Goal: Task Accomplishment & Management: Use online tool/utility

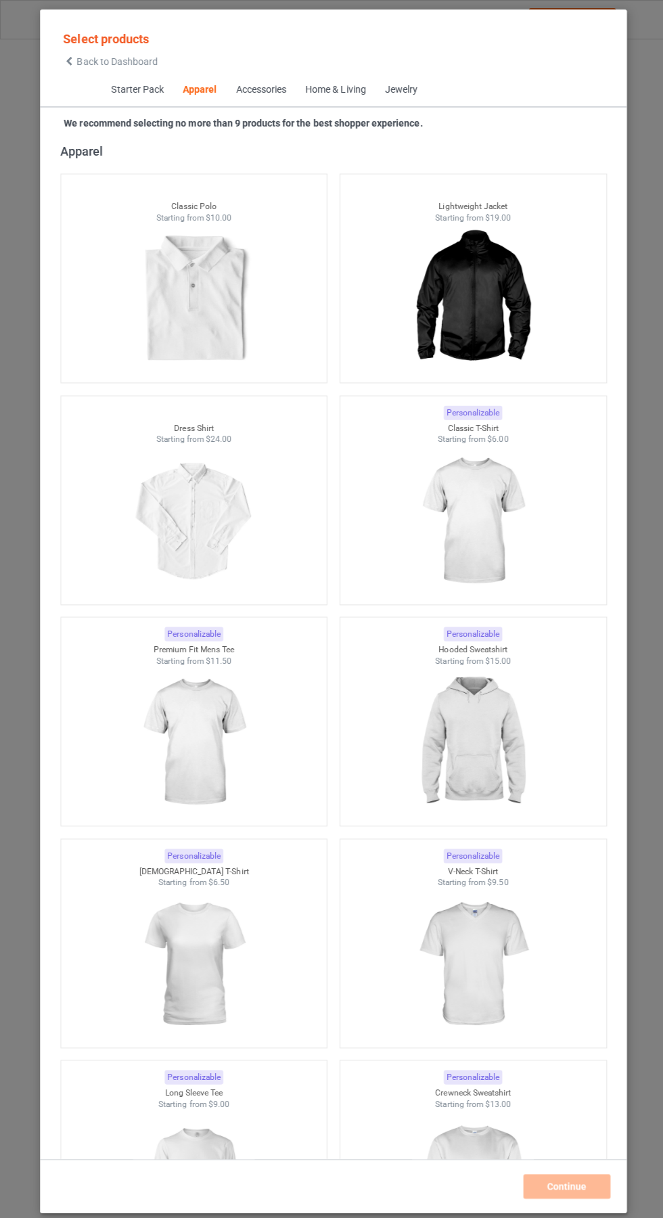
click at [68, 61] on icon at bounding box center [69, 60] width 12 height 9
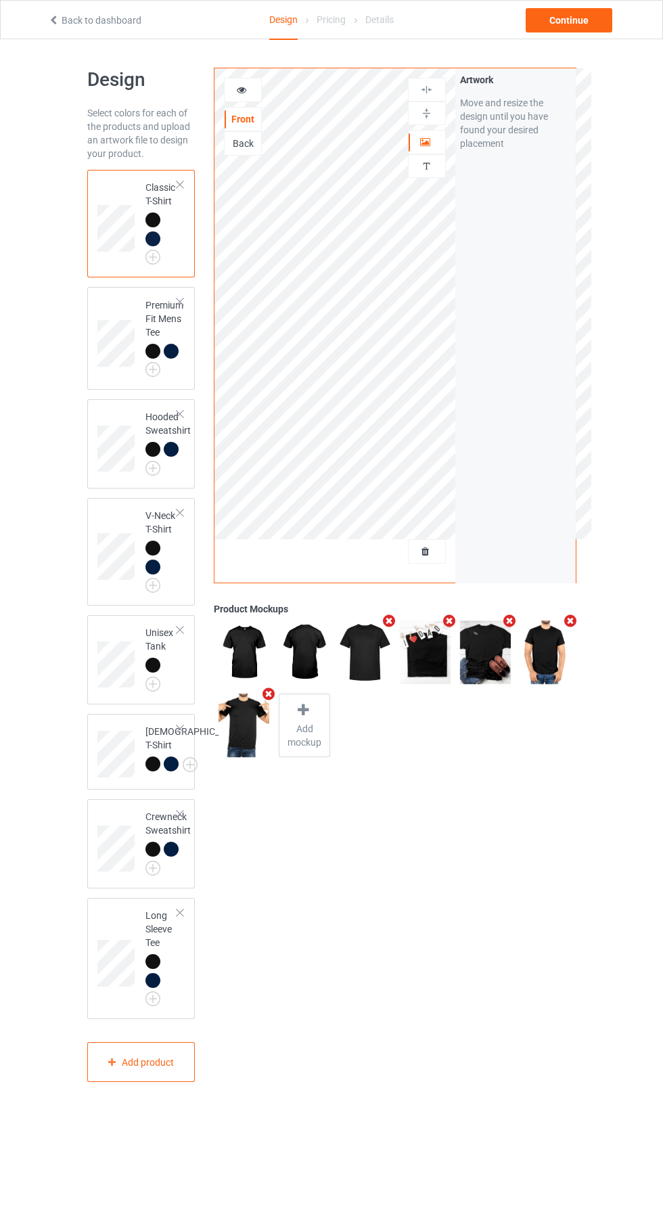
click at [407, 820] on div "Front Back Artwork Personalized text Artwork Move and resize the design until y…" at bounding box center [394, 575] width 381 height 1034
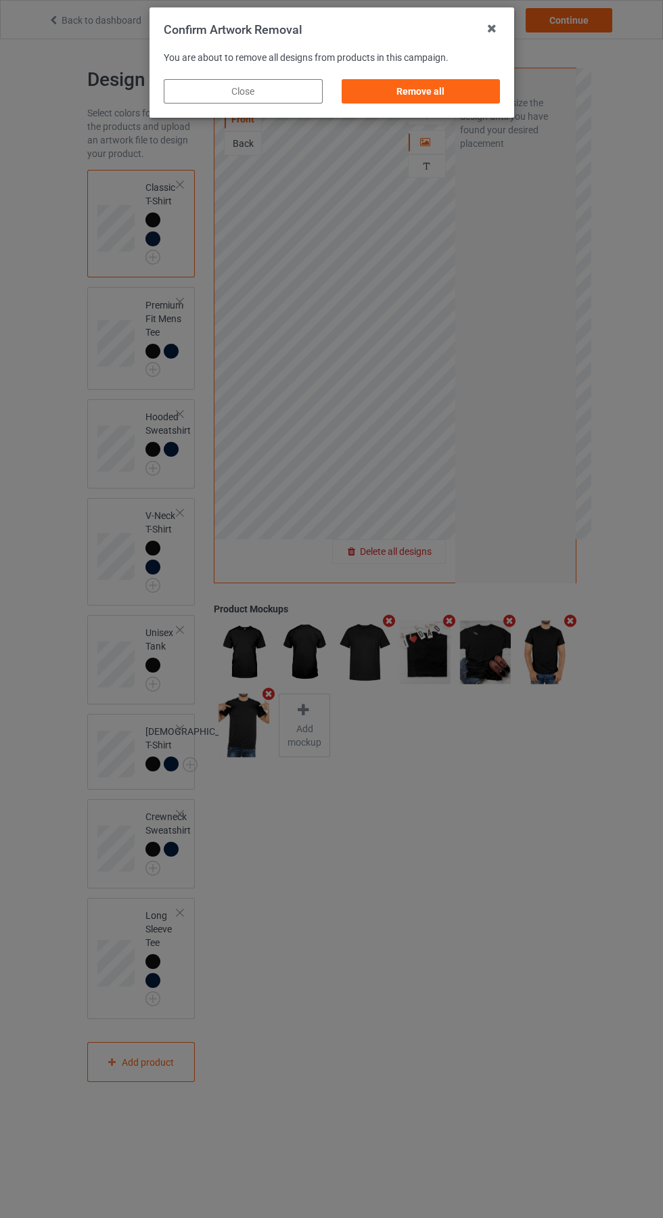
click at [445, 82] on div "Remove all" at bounding box center [420, 91] width 159 height 24
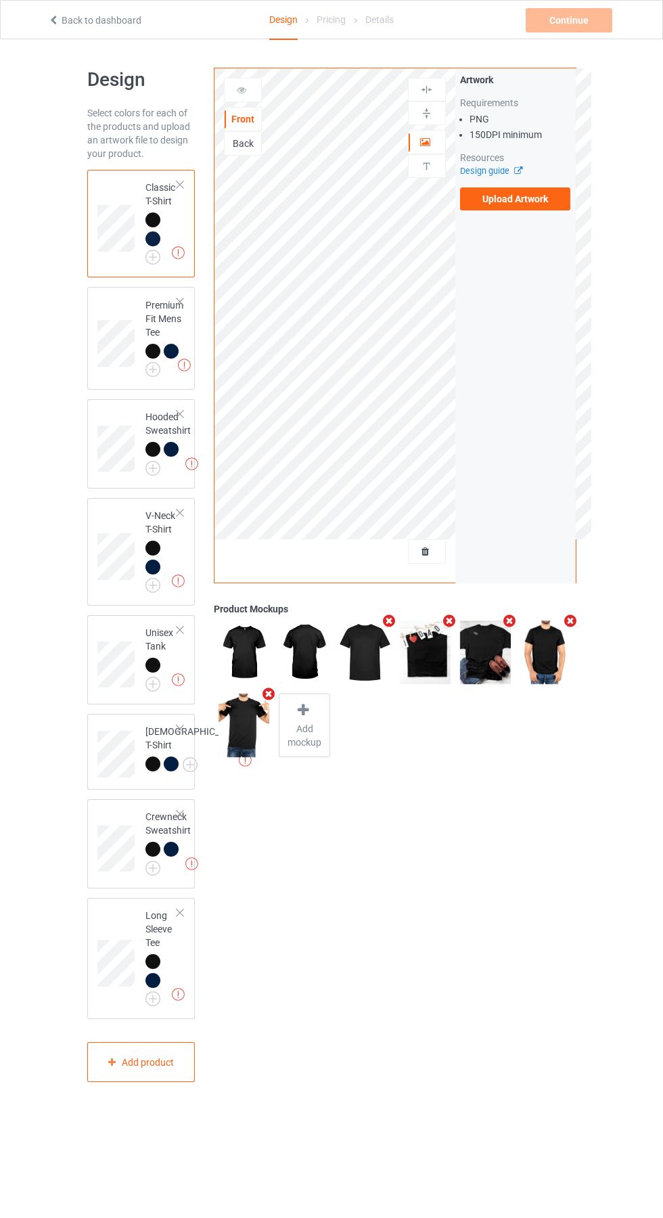
click at [531, 192] on label "Upload Artwork" at bounding box center [515, 199] width 111 height 23
click at [0, 0] on input "Upload Artwork" at bounding box center [0, 0] width 0 height 0
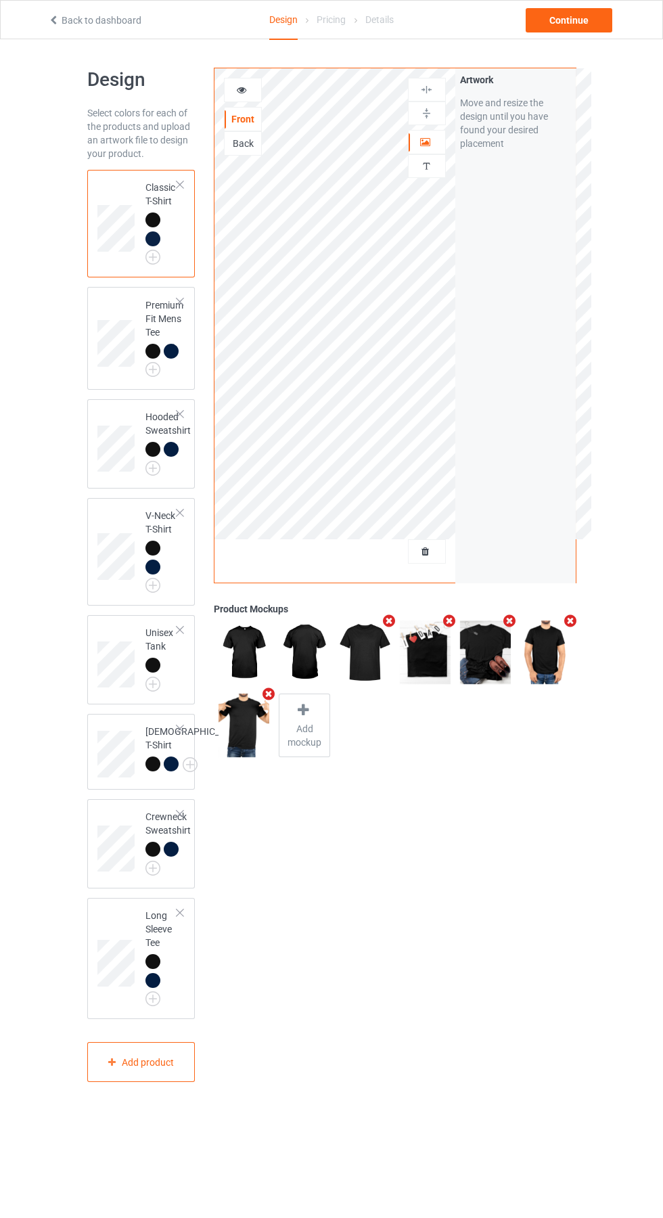
click at [0, 0] on img at bounding box center [0, 0] width 0 height 0
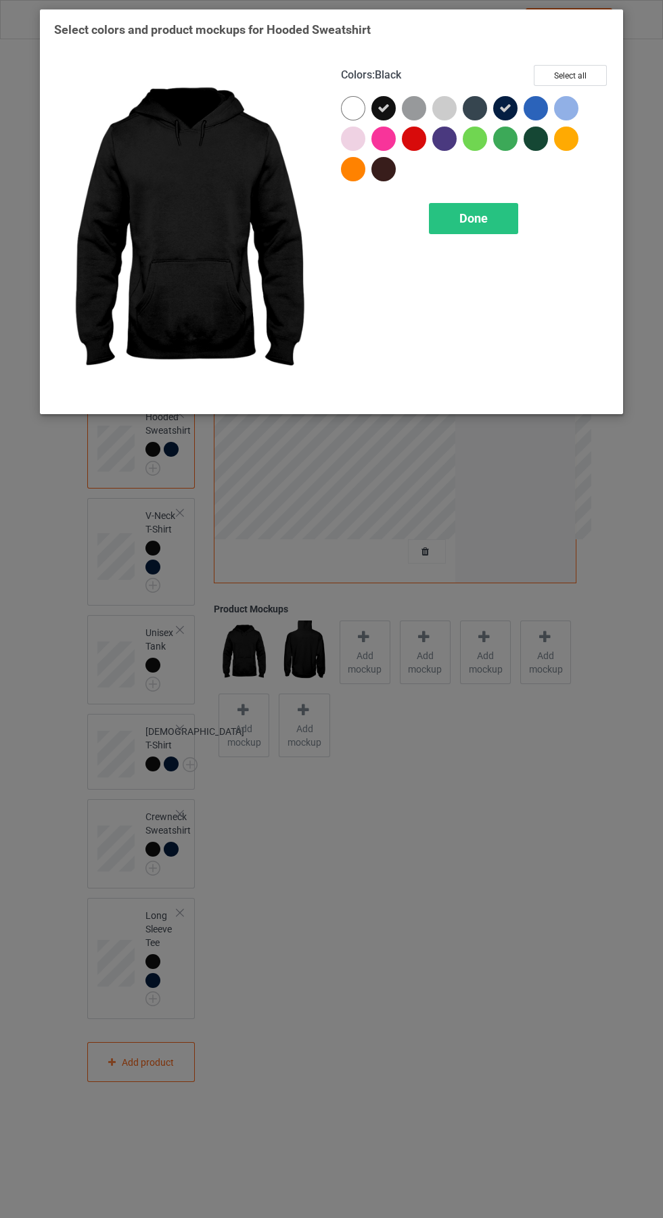
click at [470, 210] on div "Done" at bounding box center [473, 218] width 89 height 31
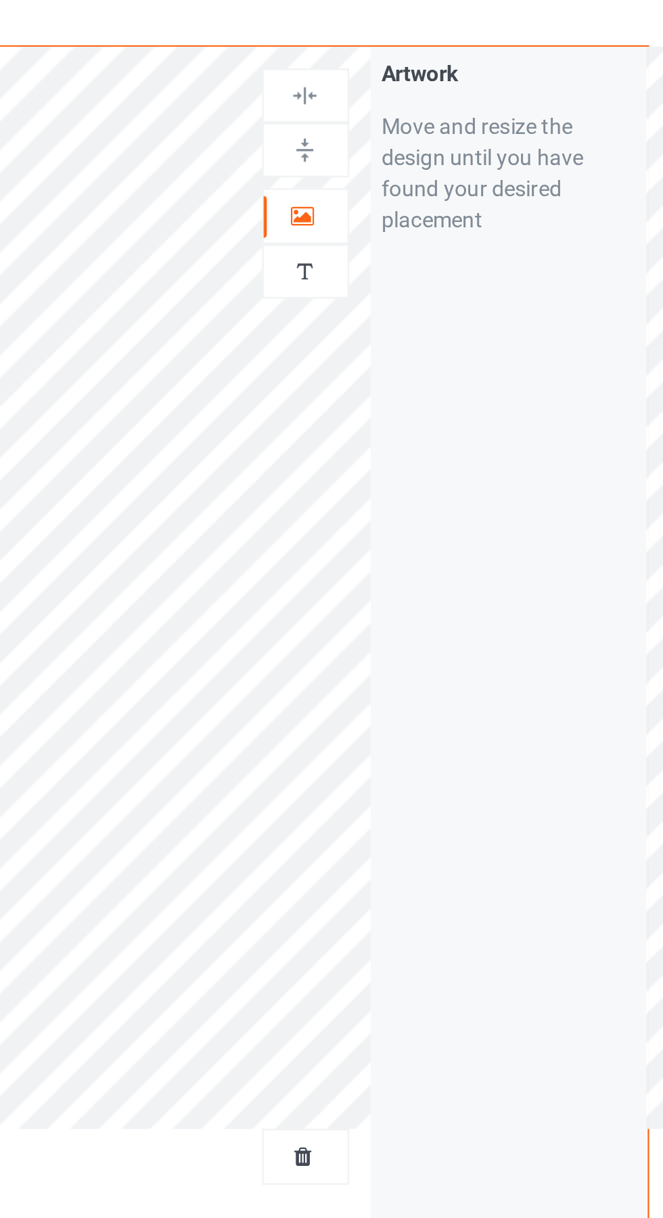
click at [433, 140] on div at bounding box center [427, 142] width 37 height 14
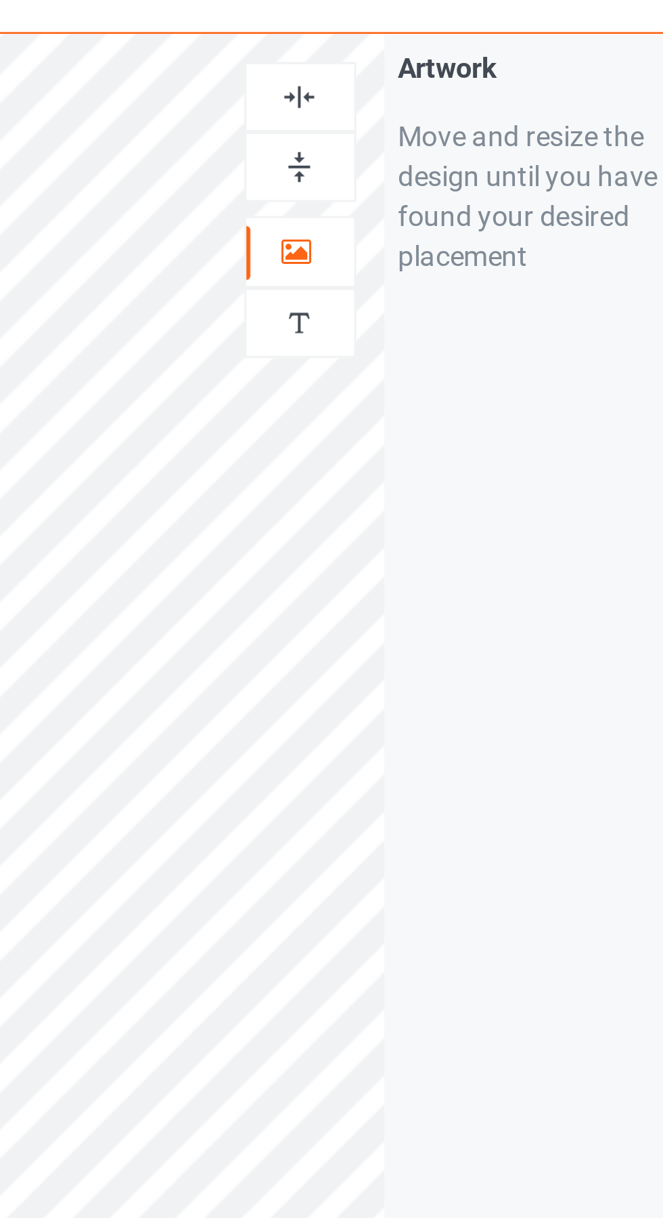
click at [425, 87] on img at bounding box center [426, 89] width 13 height 13
click at [433, 87] on img at bounding box center [426, 89] width 13 height 13
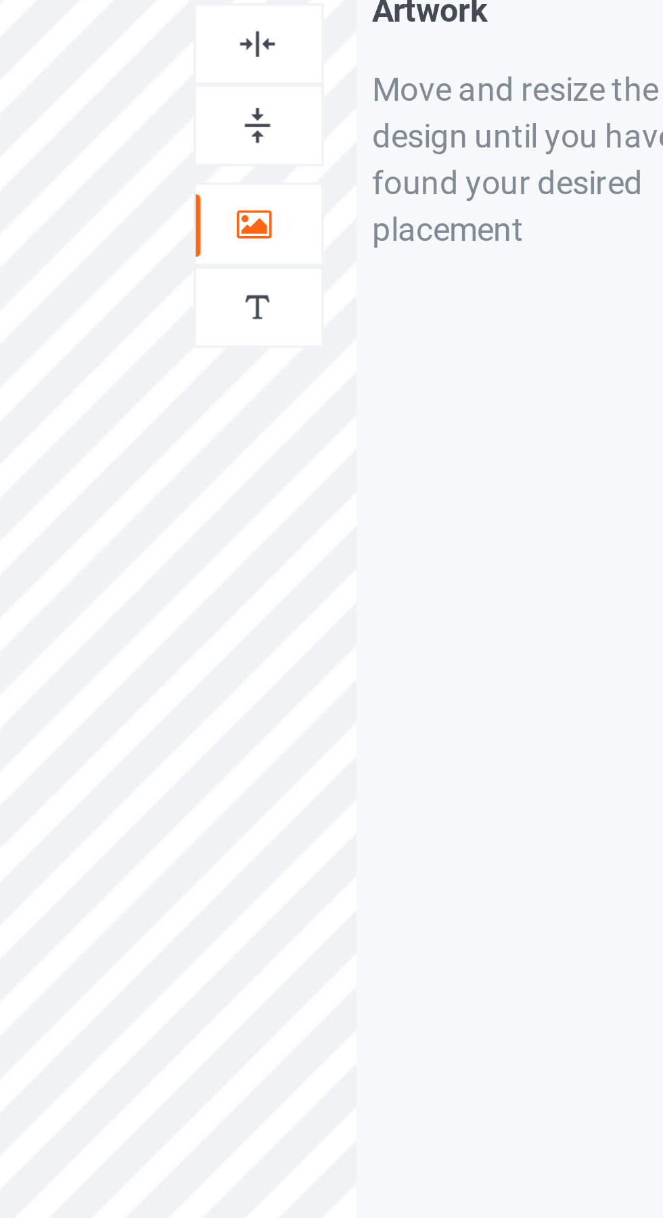
click at [429, 89] on img at bounding box center [426, 89] width 13 height 13
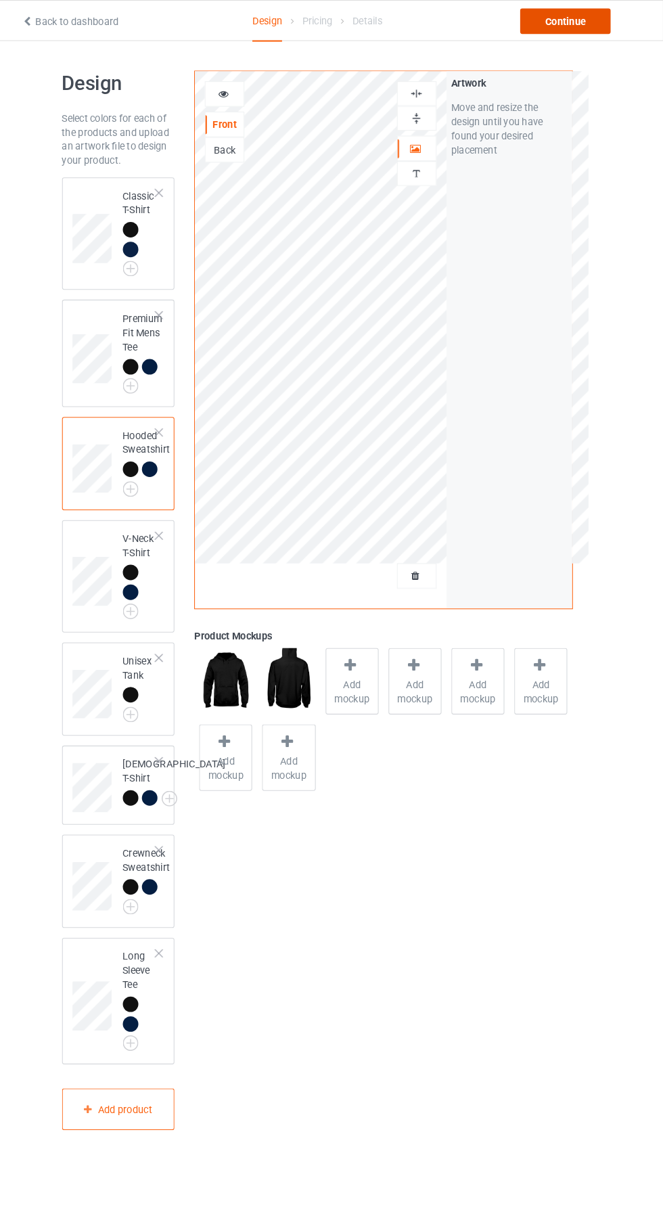
click at [586, 23] on div "Continue" at bounding box center [569, 20] width 87 height 24
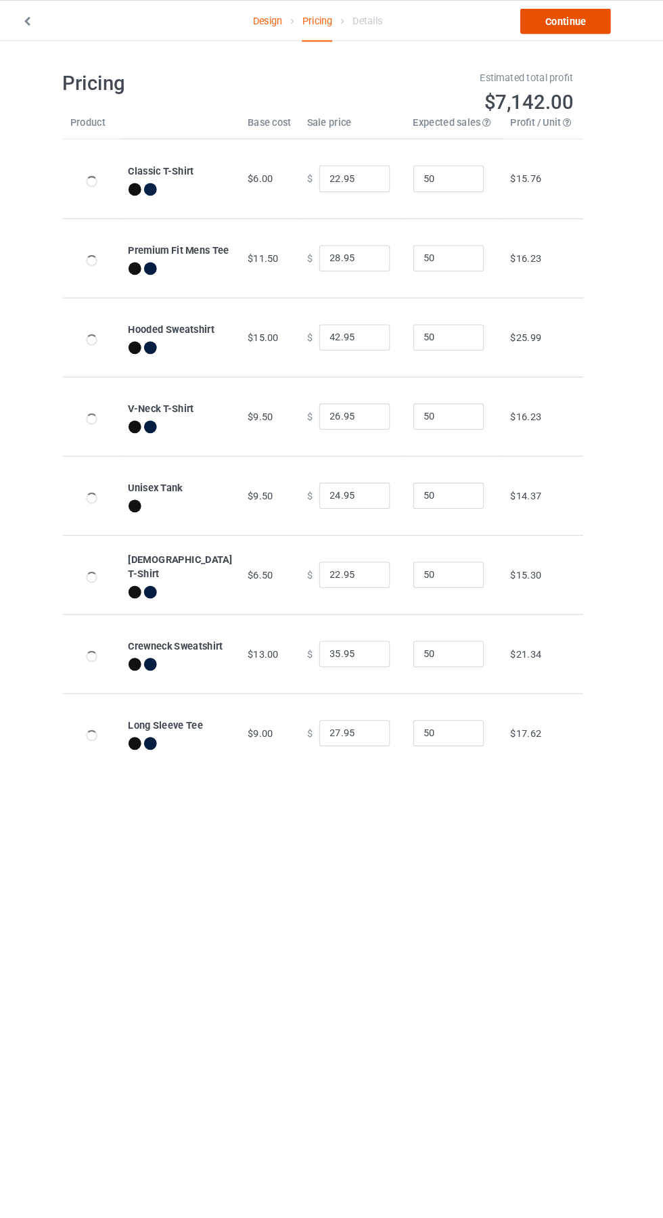
click at [584, 30] on link "Continue" at bounding box center [569, 20] width 87 height 24
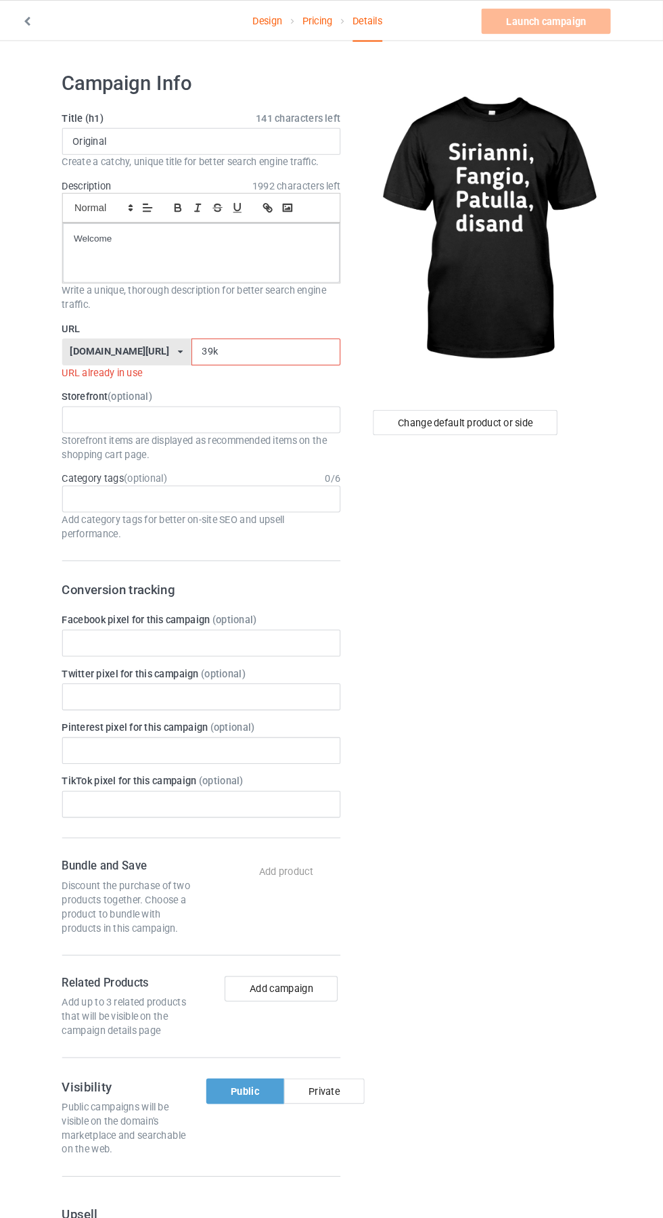
click at [290, 332] on input "39k" at bounding box center [282, 337] width 143 height 26
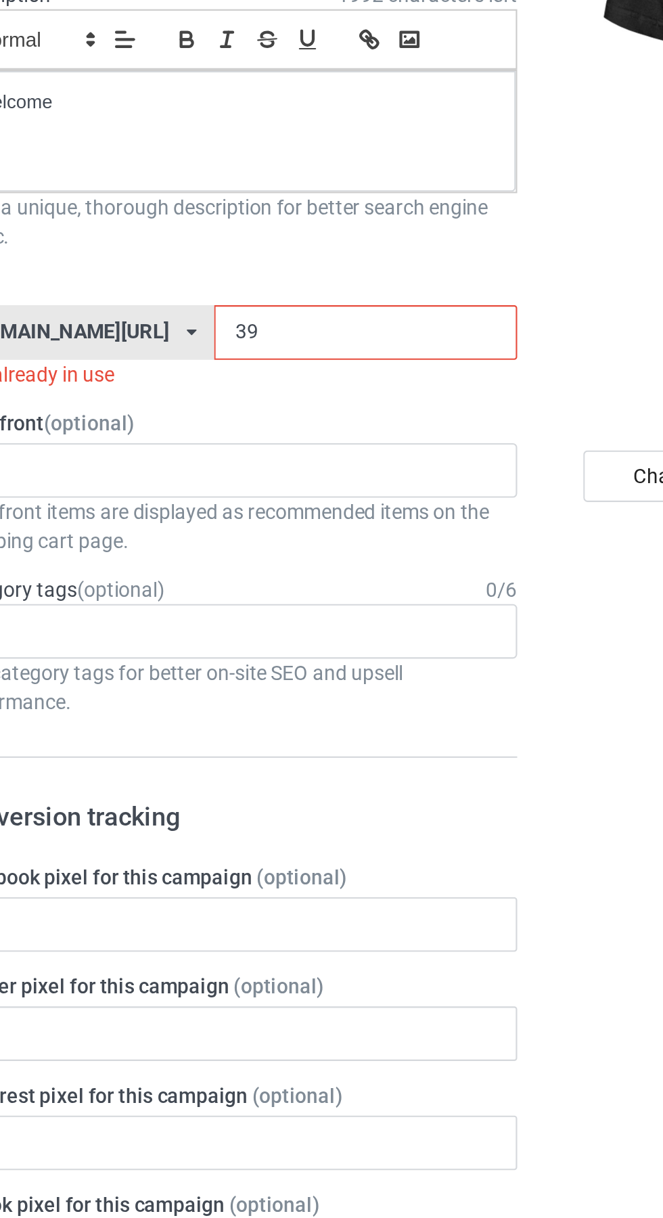
type input "3"
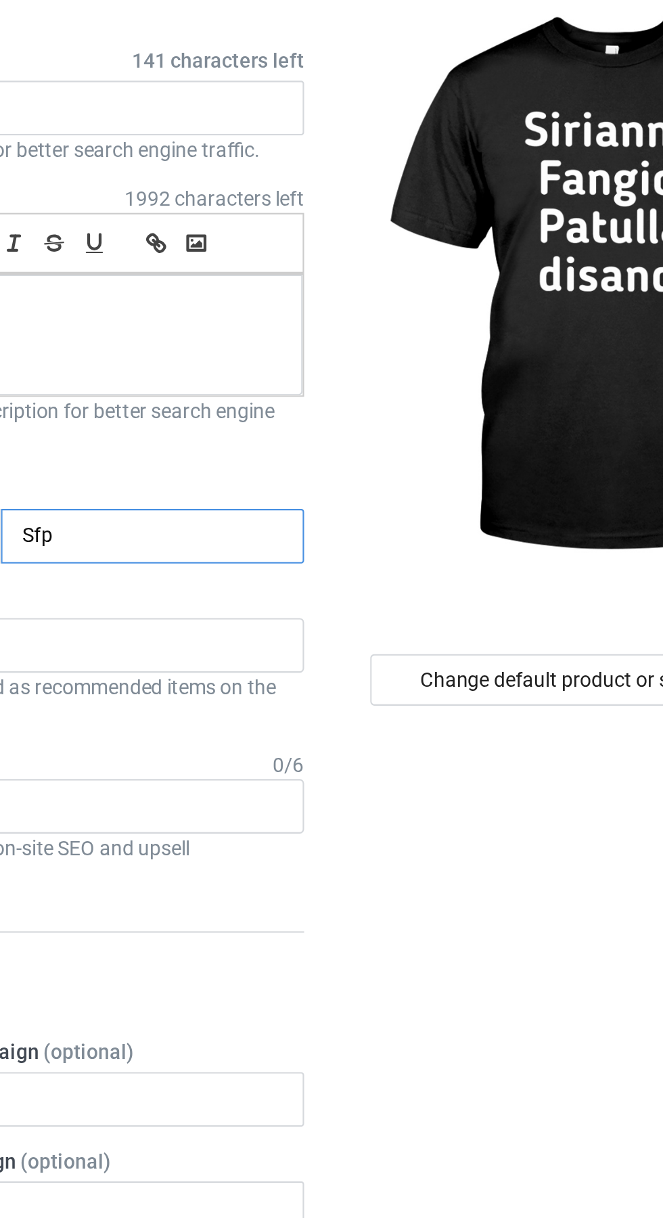
type input "Sfpd"
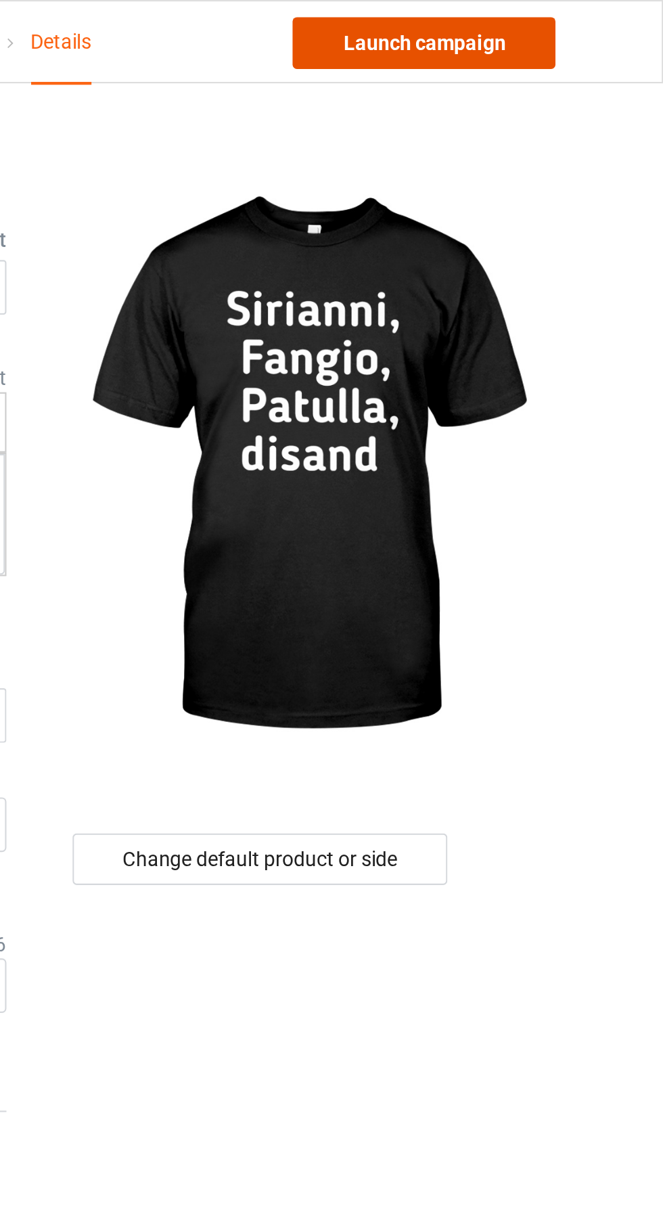
click at [574, 24] on link "Launch campaign" at bounding box center [551, 20] width 124 height 24
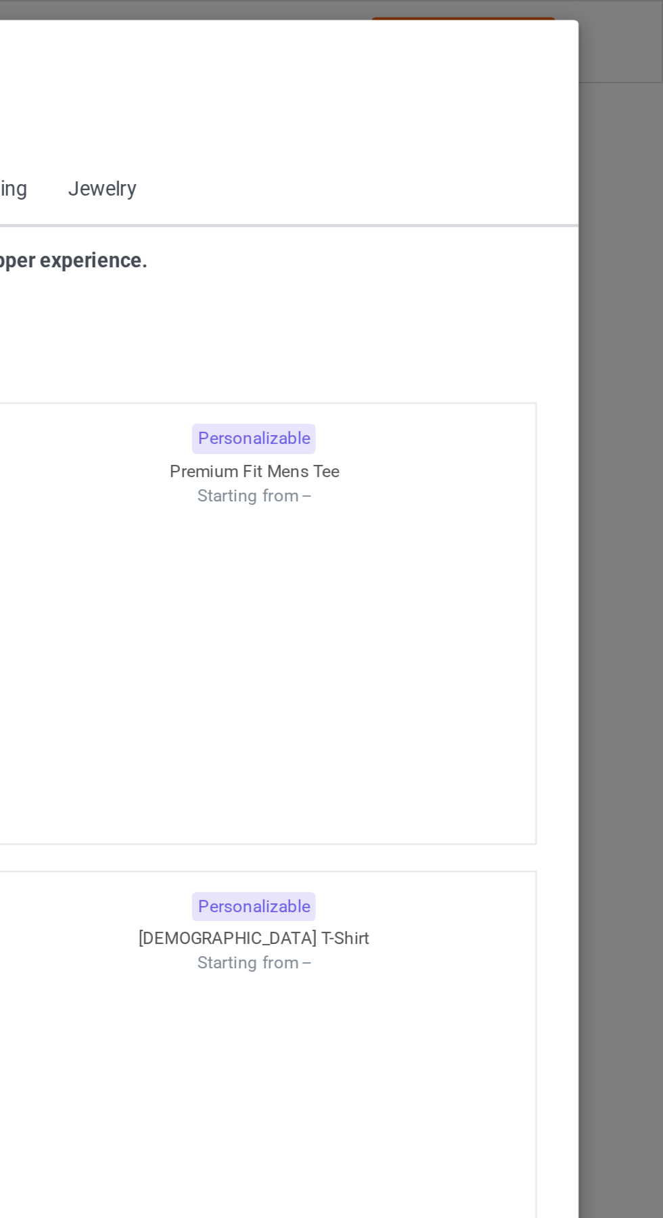
scroll to position [724, 0]
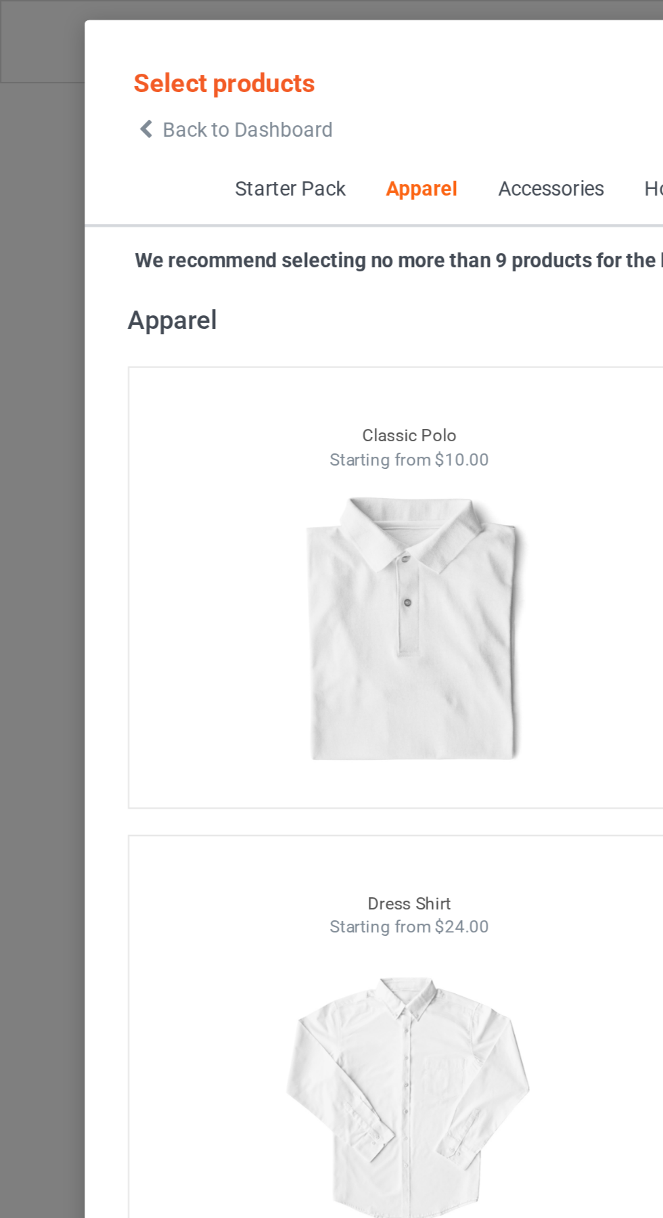
click at [79, 62] on span "Back to Dashboard" at bounding box center [116, 61] width 81 height 11
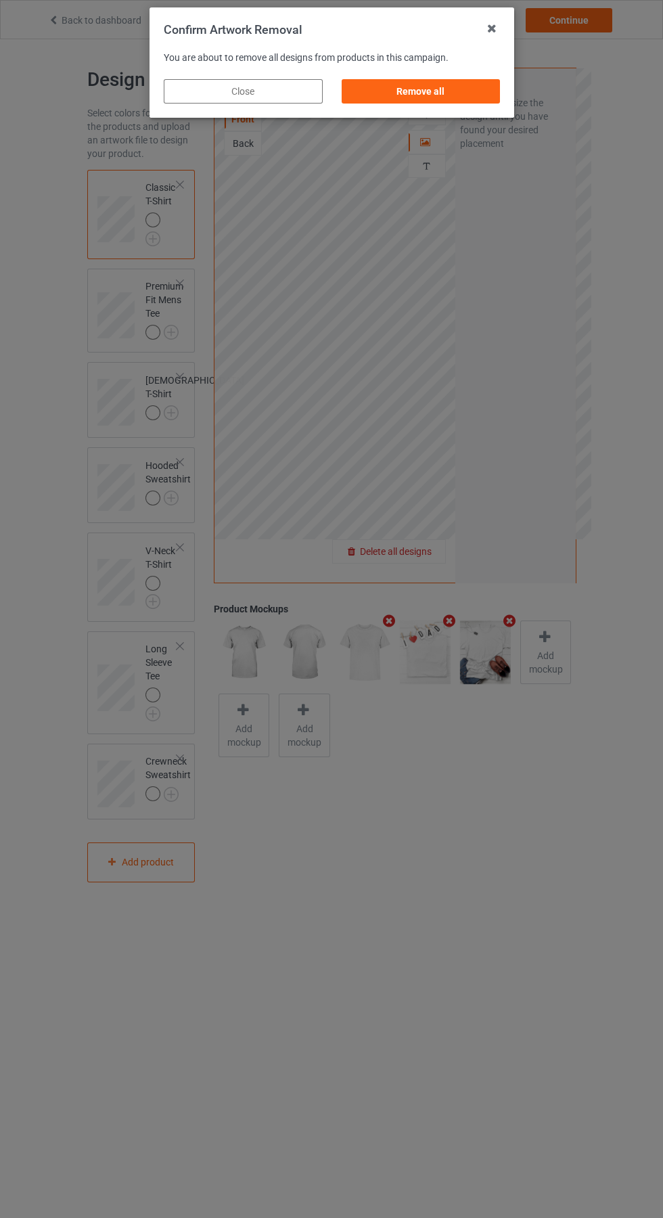
click at [414, 101] on div "Remove all" at bounding box center [420, 91] width 159 height 24
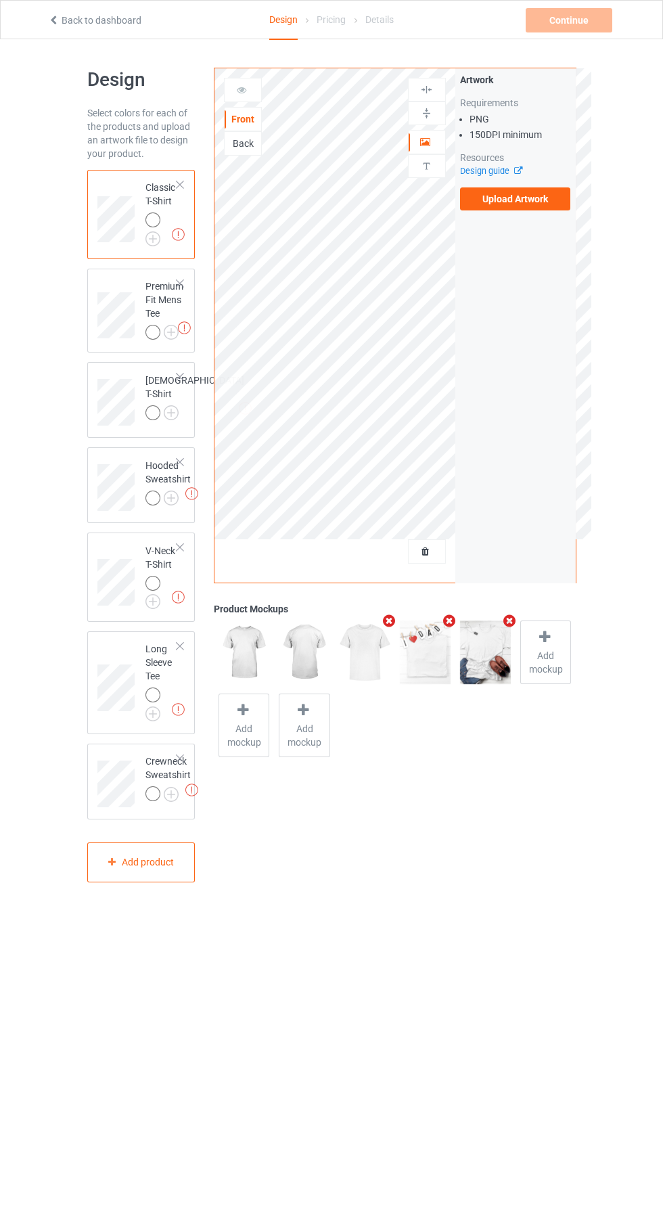
click at [525, 199] on label "Upload Artwork" at bounding box center [515, 199] width 111 height 23
click at [0, 0] on input "Upload Artwork" at bounding box center [0, 0] width 0 height 0
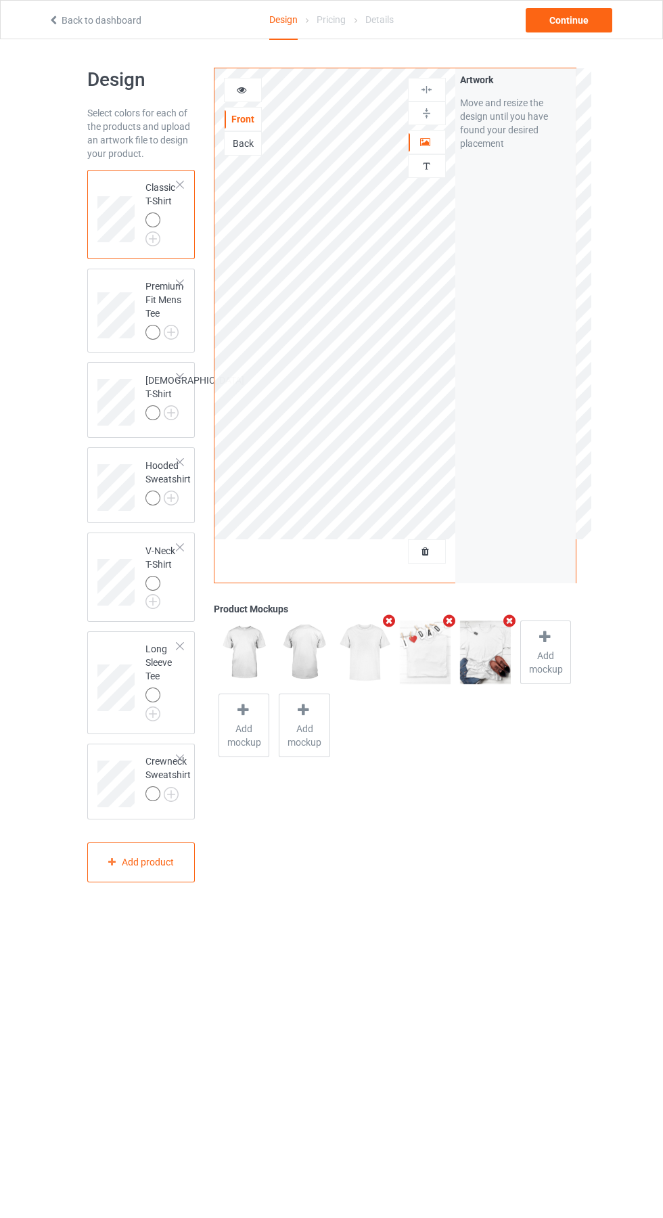
click at [252, 88] on div at bounding box center [243, 90] width 37 height 14
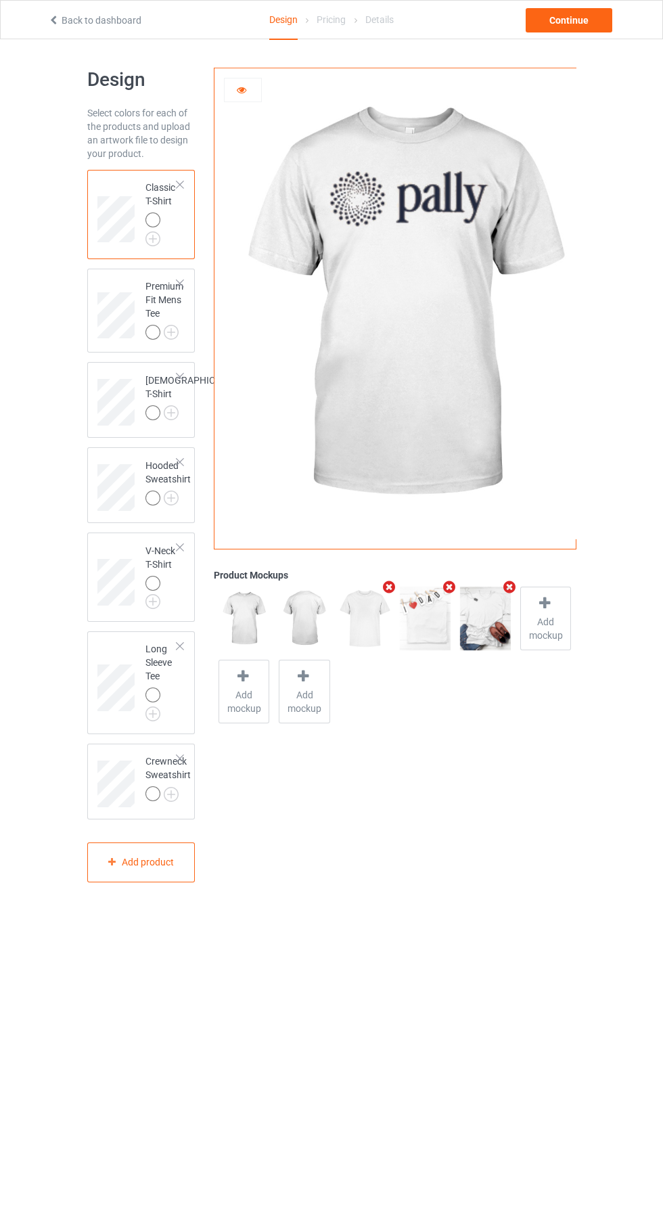
click at [0, 0] on img at bounding box center [0, 0] width 0 height 0
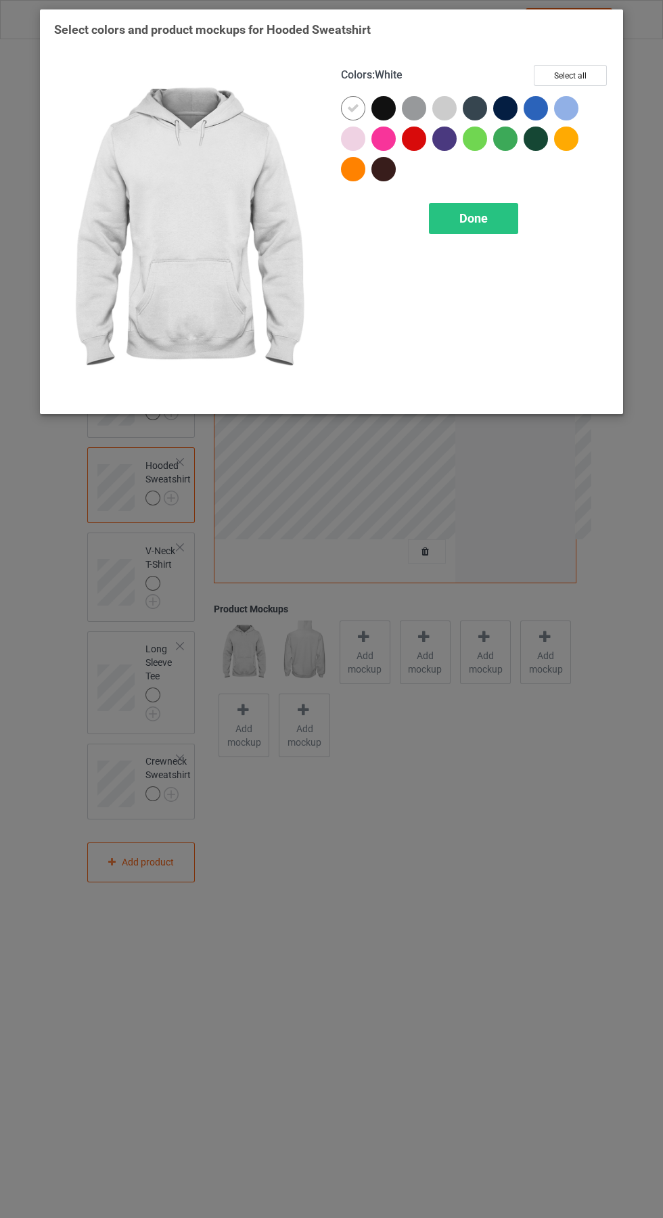
click at [509, 213] on div "Done" at bounding box center [473, 218] width 89 height 31
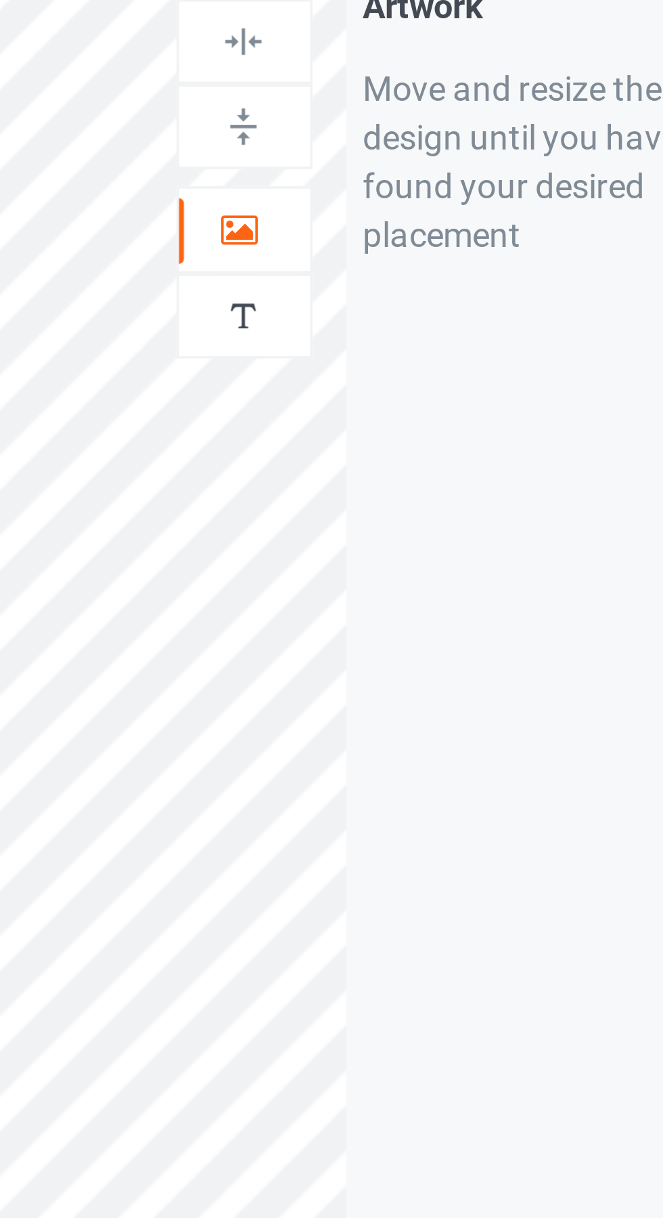
click at [431, 141] on icon at bounding box center [426, 139] width 12 height 9
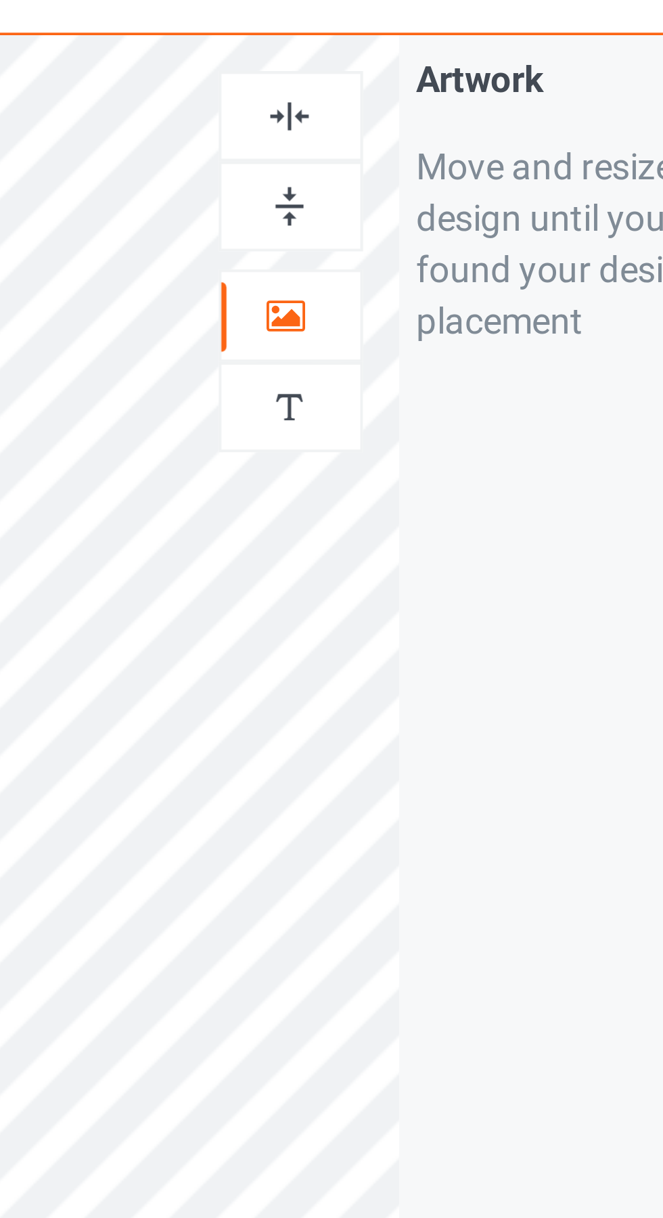
click at [428, 89] on img at bounding box center [426, 89] width 13 height 13
click at [426, 87] on img at bounding box center [426, 89] width 13 height 13
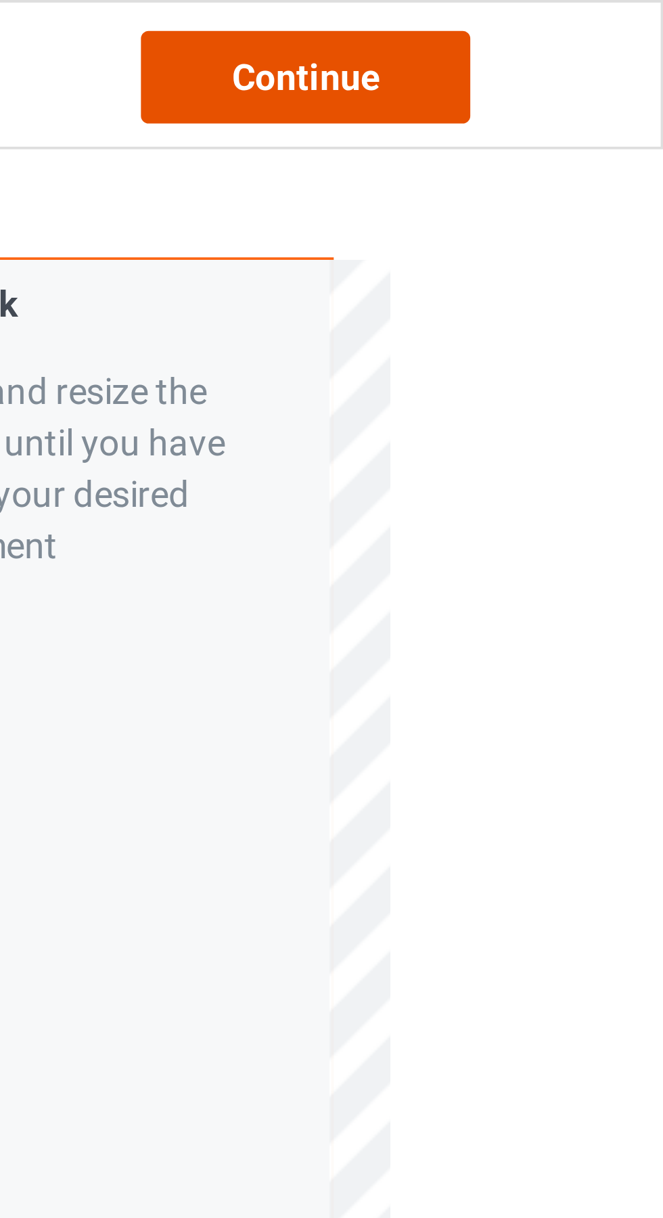
click at [580, 18] on div "Continue" at bounding box center [569, 20] width 87 height 24
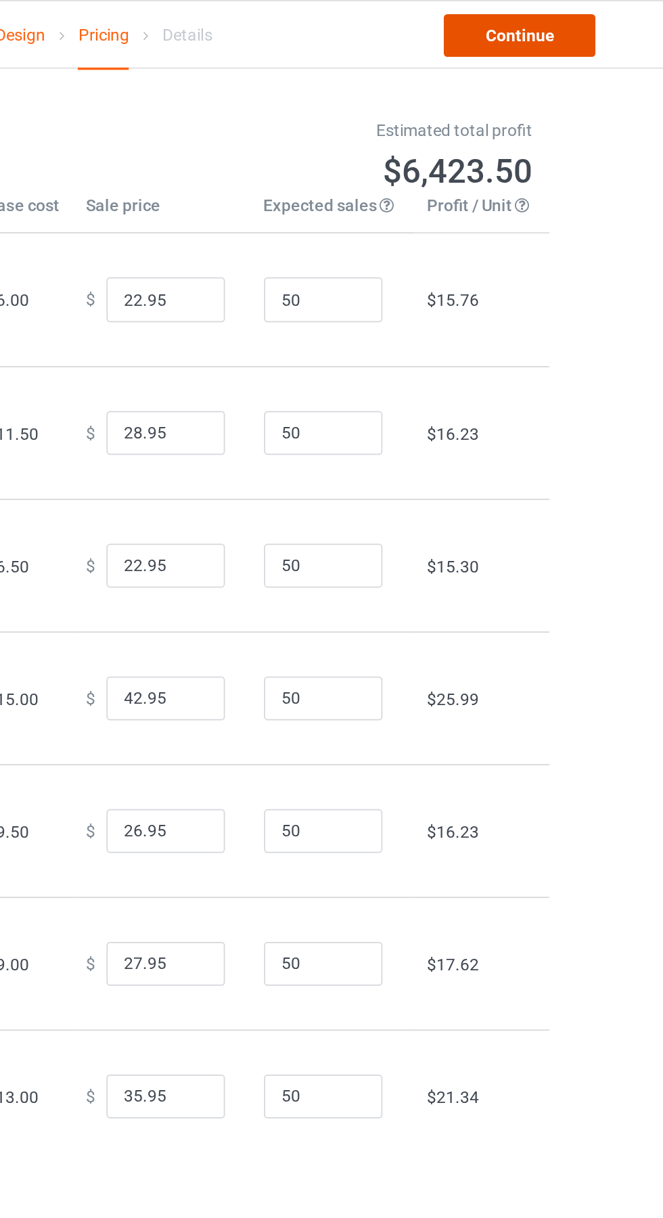
click at [577, 23] on link "Continue" at bounding box center [569, 20] width 87 height 24
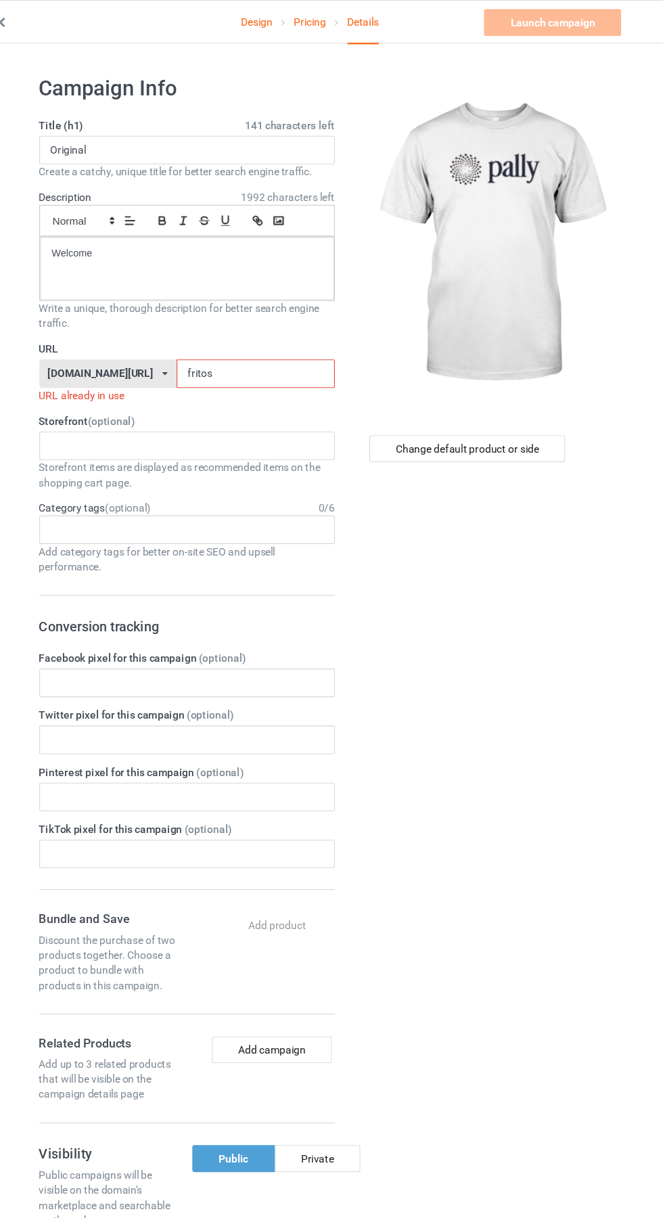
click at [266, 341] on input "fritos" at bounding box center [282, 337] width 143 height 26
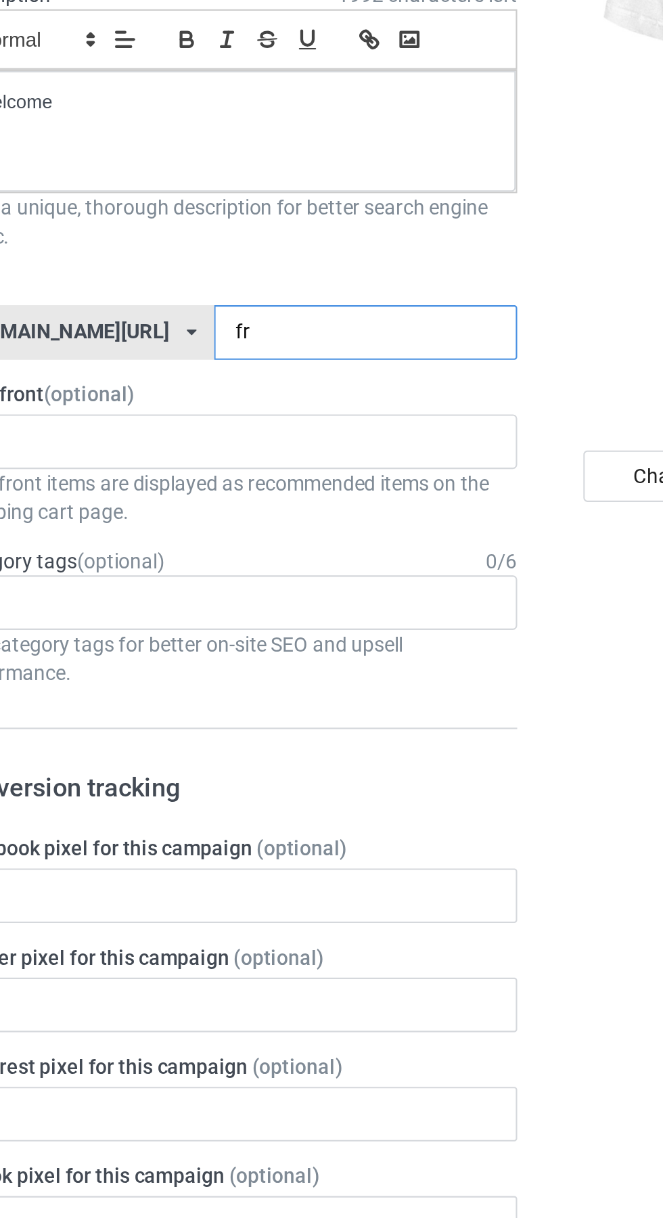
type input "f"
type input "Rdb"
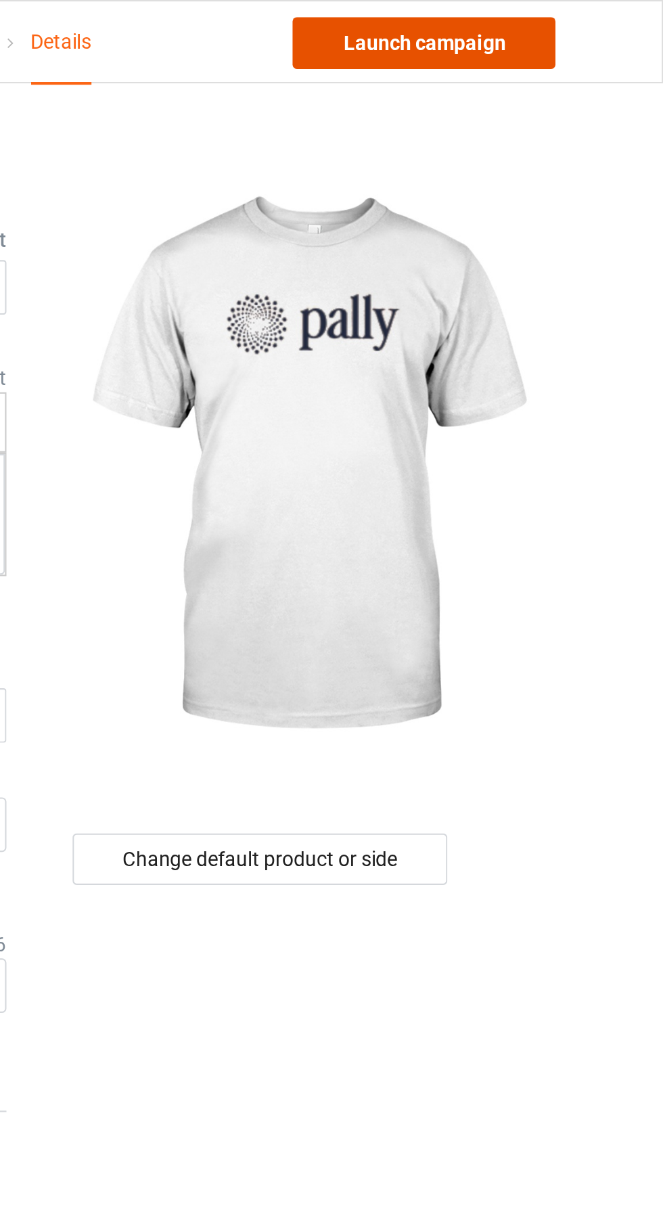
click at [567, 21] on link "Launch campaign" at bounding box center [551, 20] width 124 height 24
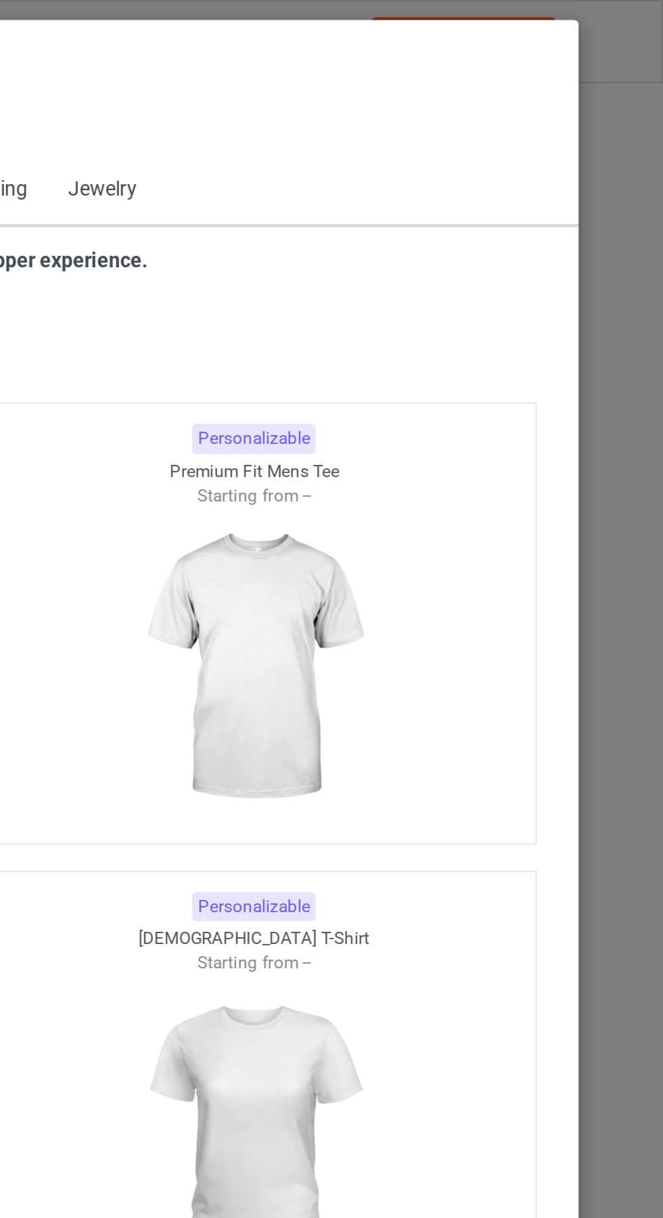
scroll to position [724, 0]
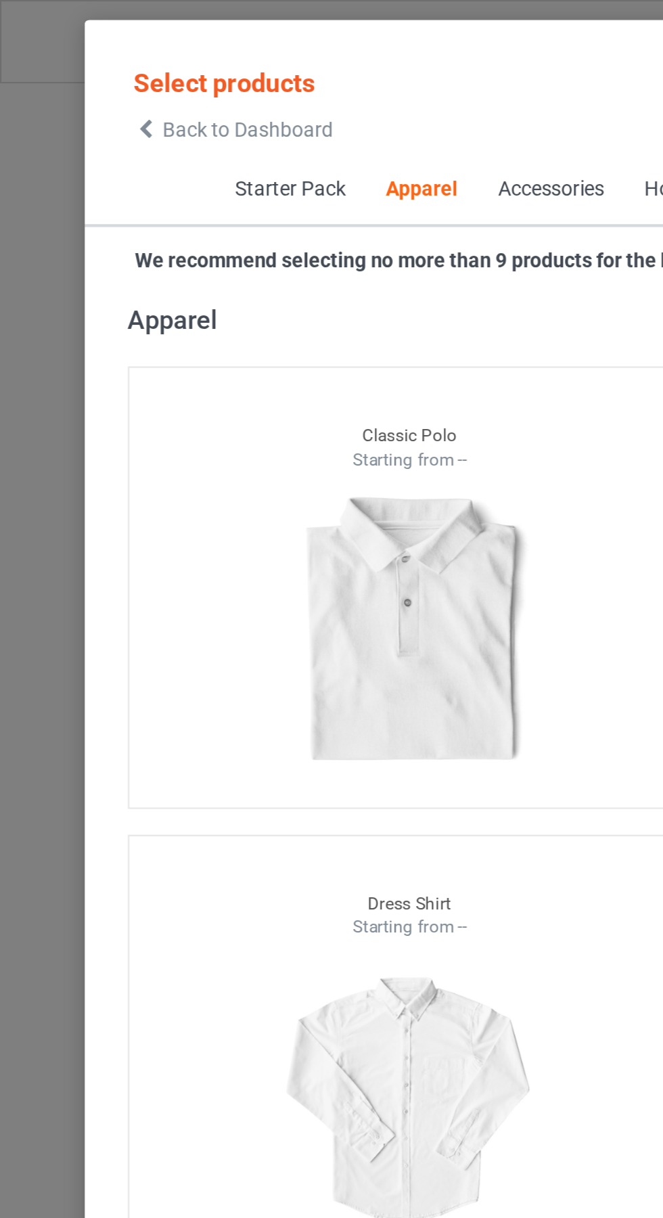
click at [80, 65] on span "Back to Dashboard" at bounding box center [116, 61] width 81 height 11
